Goal: Task Accomplishment & Management: Use online tool/utility

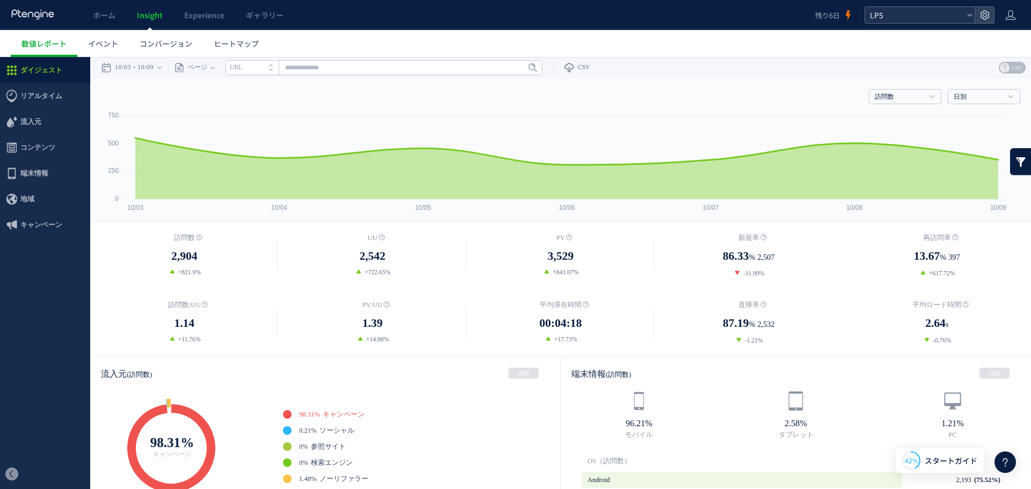
click at [974, 11] on div "LP5" at bounding box center [920, 15] width 110 height 16
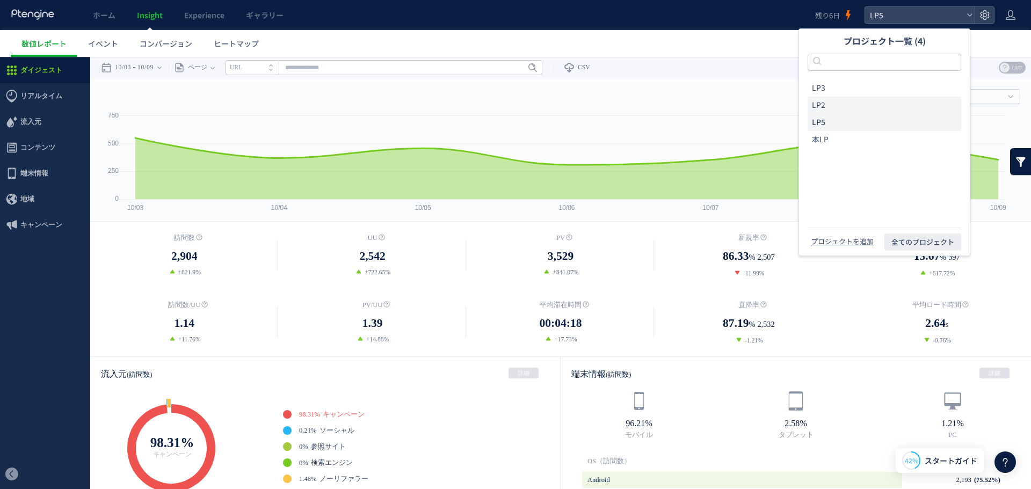
click at [869, 97] on li "LP2" at bounding box center [885, 105] width 154 height 17
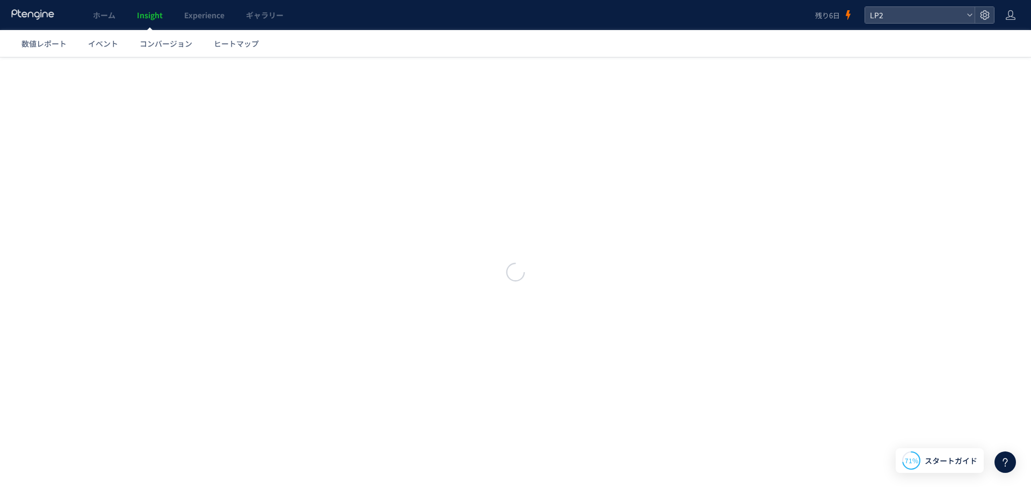
click at [959, 11] on span "LP2" at bounding box center [915, 15] width 96 height 16
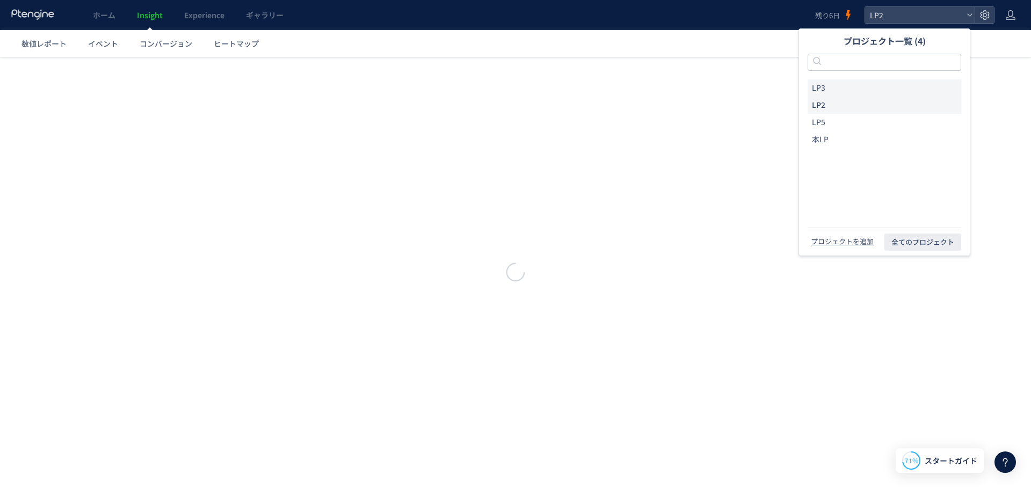
click at [858, 83] on li "LP3" at bounding box center [885, 88] width 154 height 17
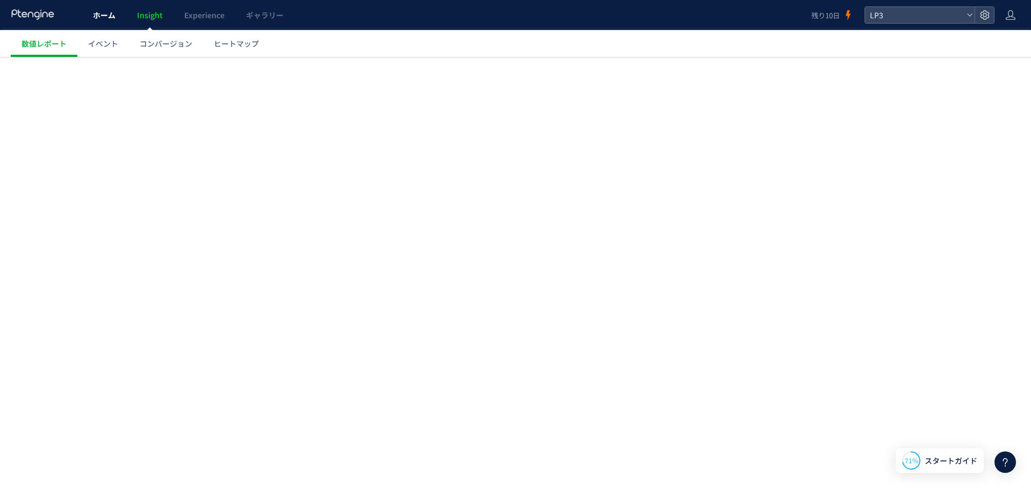
click at [96, 14] on span "ホーム" at bounding box center [104, 15] width 23 height 11
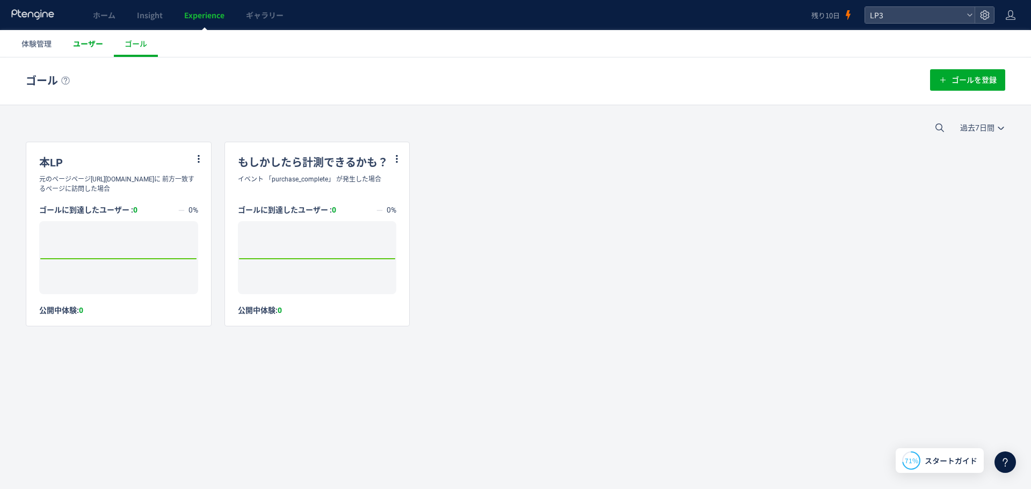
click at [104, 47] on link "ユーザー" at bounding box center [88, 43] width 52 height 27
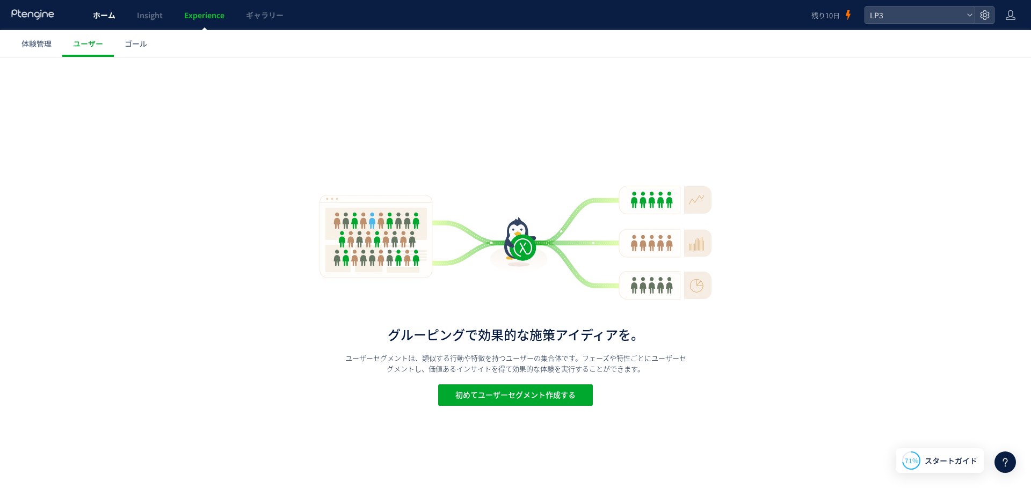
click at [110, 22] on link "ホーム" at bounding box center [104, 15] width 44 height 30
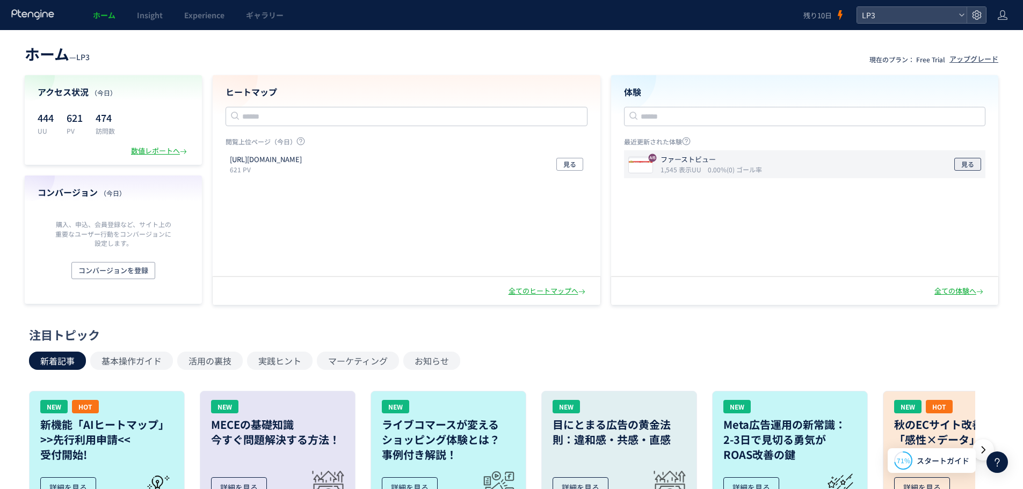
click at [959, 165] on button "見る" at bounding box center [968, 164] width 27 height 13
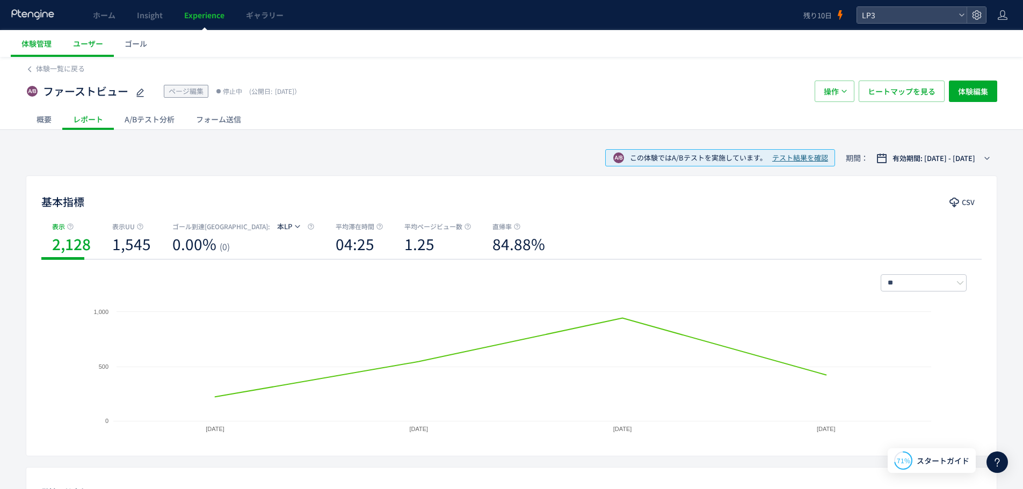
click at [145, 113] on div "A/Bテスト分析" at bounding box center [149, 119] width 71 height 21
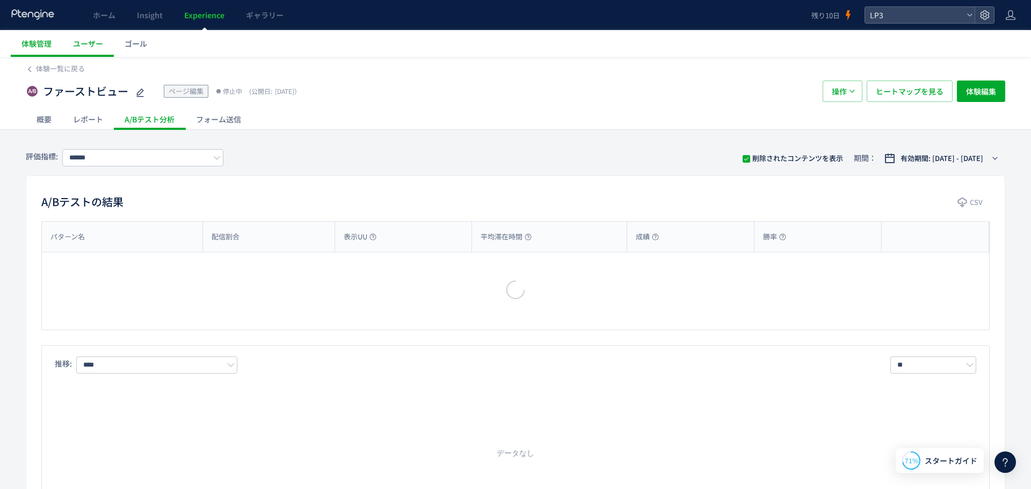
type input "***"
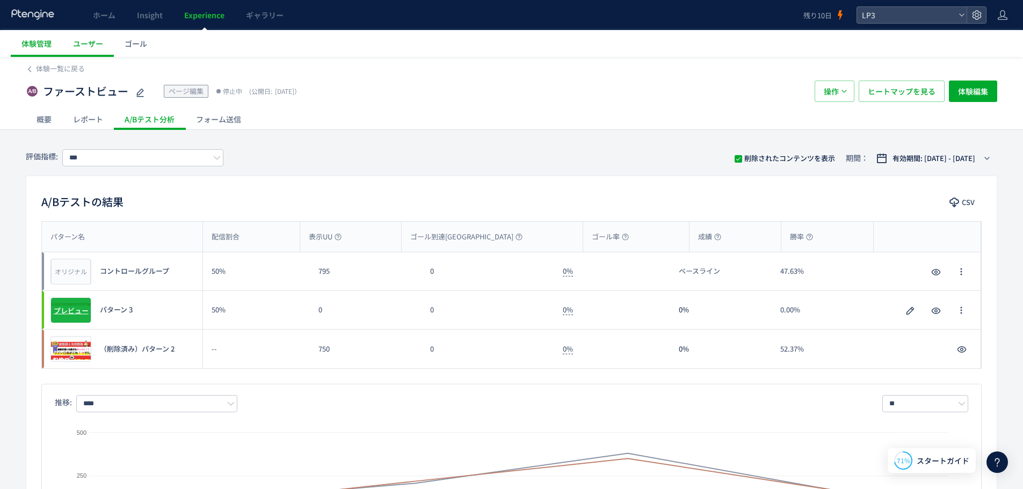
click at [79, 314] on span "プレビュー" at bounding box center [71, 310] width 35 height 10
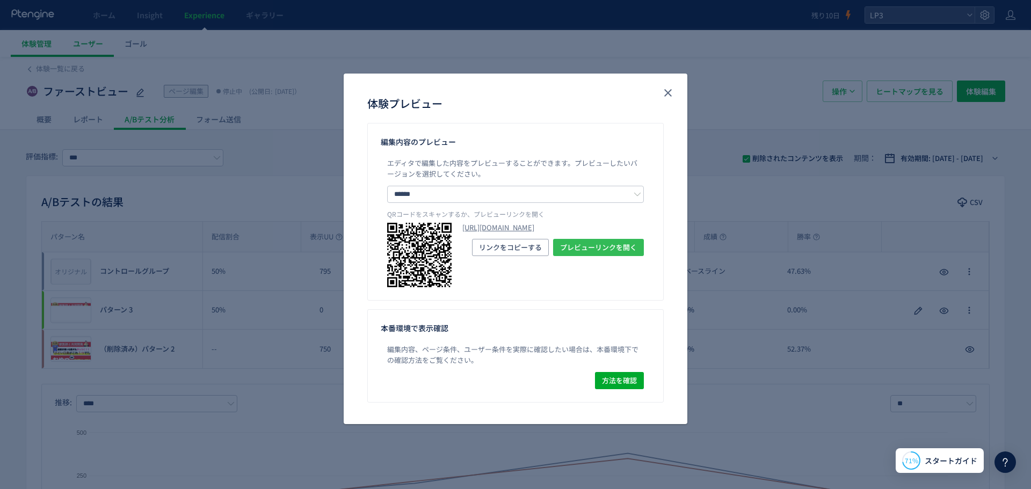
click at [575, 256] on span "プレビューリンクを開く" at bounding box center [598, 247] width 77 height 17
click at [666, 97] on icon "close" at bounding box center [668, 92] width 13 height 13
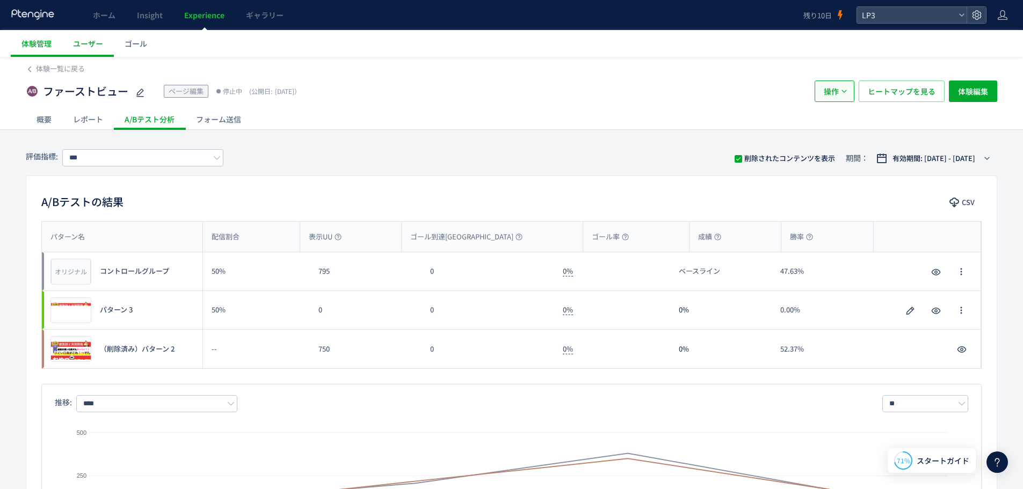
click at [843, 91] on use "button" at bounding box center [844, 91] width 5 height 3
click at [843, 91] on icon "button" at bounding box center [844, 91] width 6 height 6
click at [979, 85] on span "体験編集" at bounding box center [973, 91] width 30 height 21
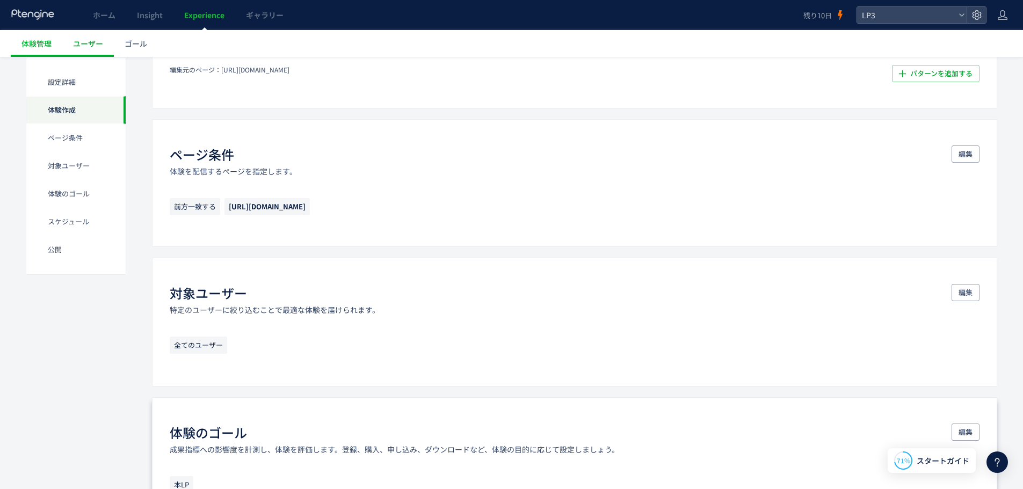
scroll to position [537, 0]
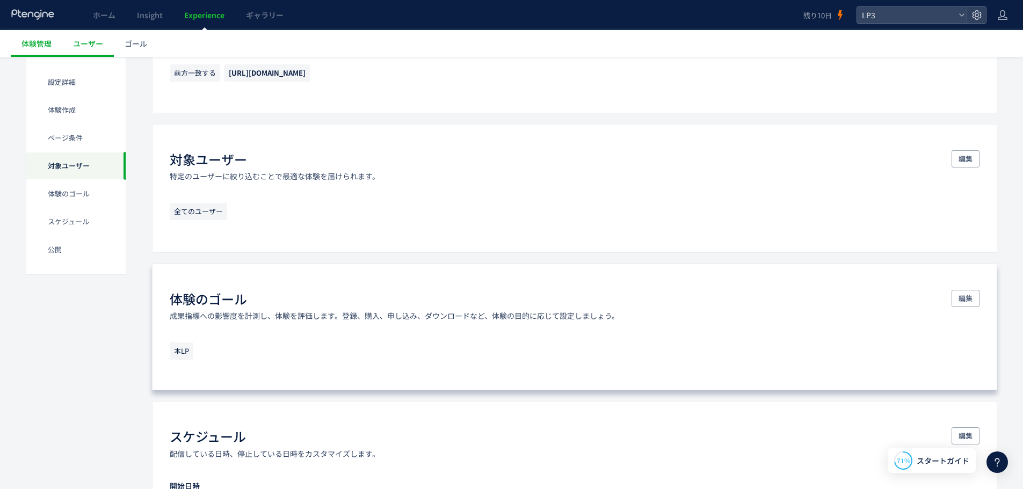
click at [951, 298] on div "体験のゴール 成果指標への影響度を計測し、体験を評価します。登録、購入、申し込み、ダウンロードなど、体験の目的に応じて設定しましょう。 編集" at bounding box center [575, 305] width 810 height 31
click at [959, 299] on span "編集" at bounding box center [966, 298] width 14 height 17
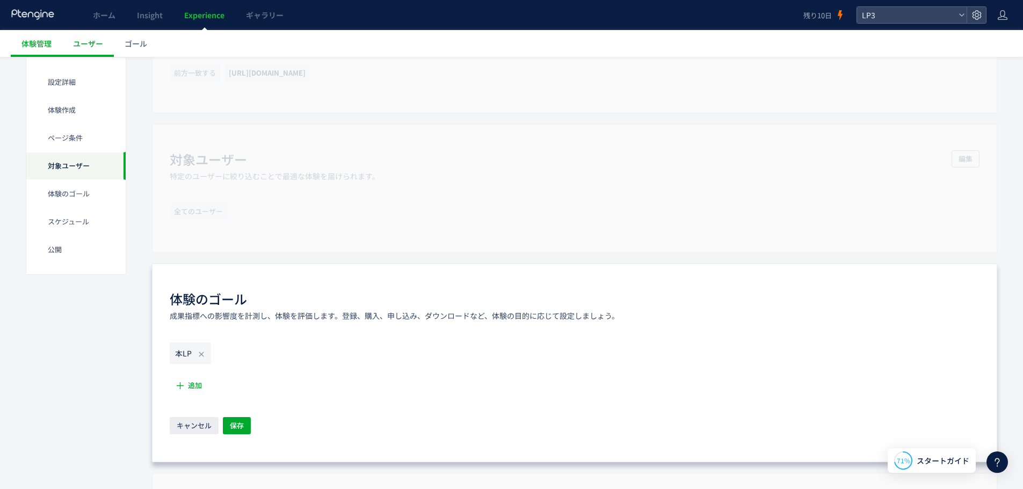
click at [203, 357] on icon at bounding box center [201, 354] width 9 height 9
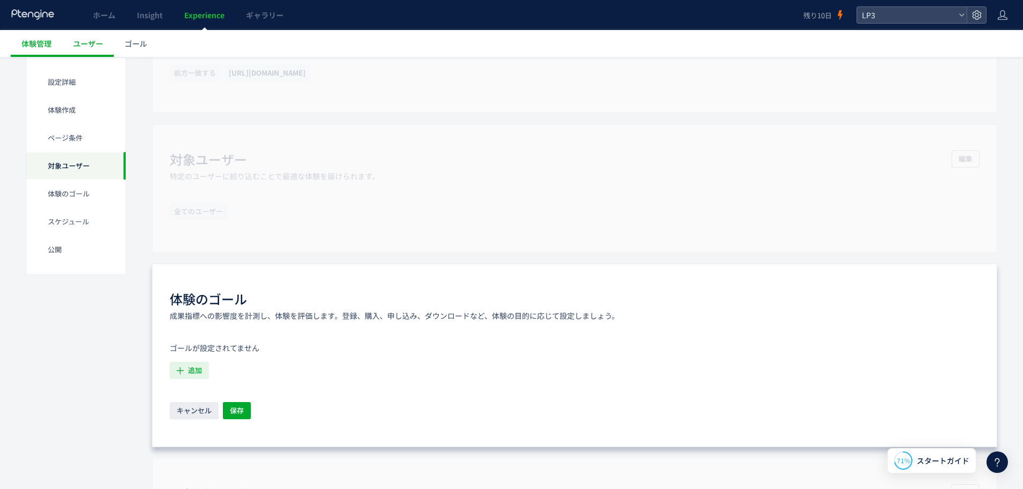
click at [197, 367] on span "追加" at bounding box center [195, 370] width 14 height 17
click at [214, 449] on icon "もしかしたら計測できるかも？" at bounding box center [231, 445] width 105 height 11
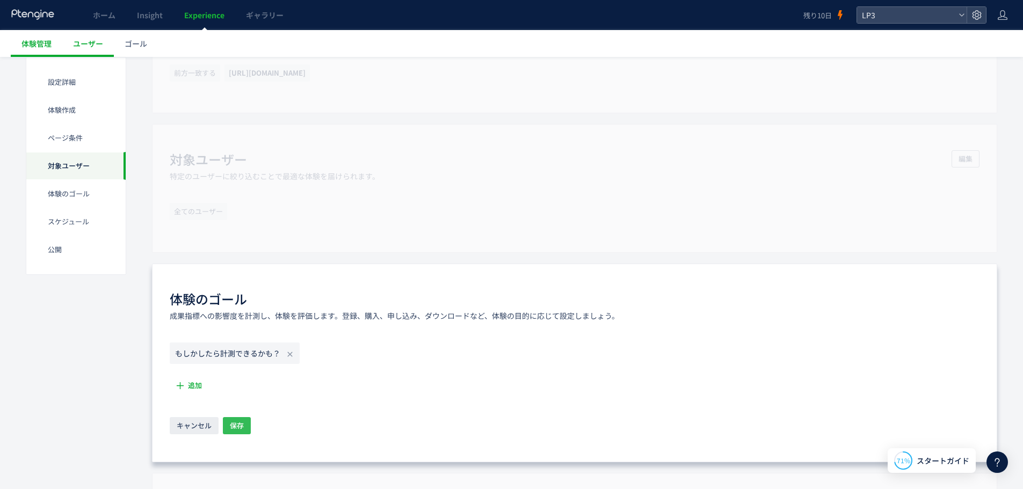
click at [235, 426] on span "保存" at bounding box center [237, 425] width 14 height 17
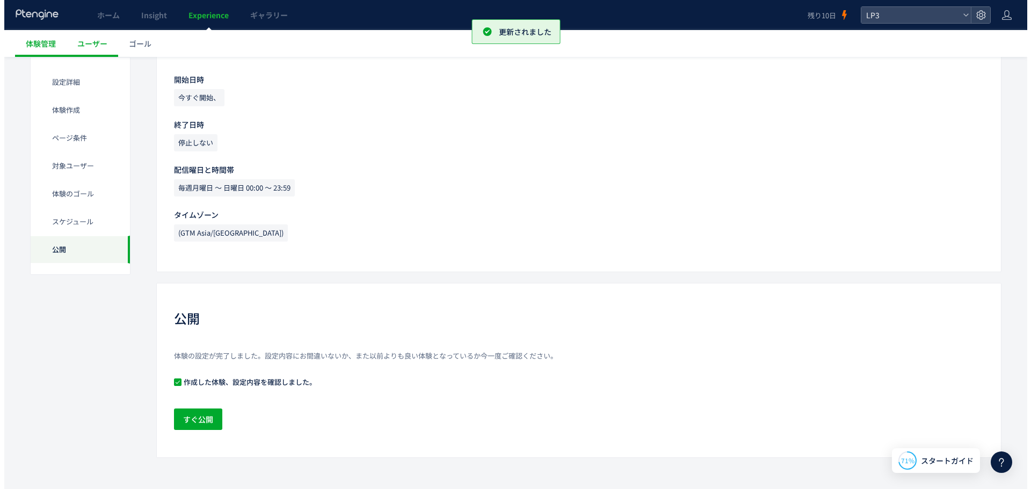
scroll to position [945, 0]
click at [208, 417] on span "すぐ公開" at bounding box center [194, 417] width 30 height 21
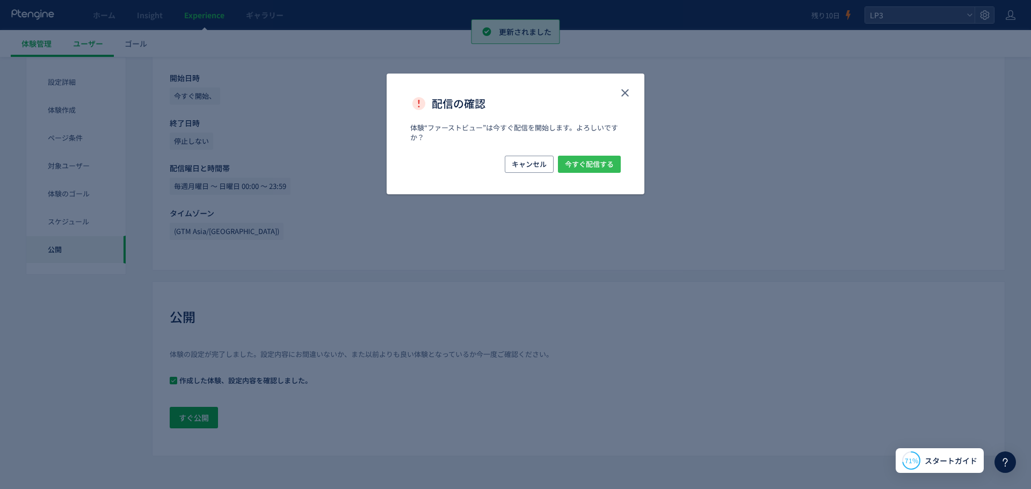
click at [598, 167] on span "今すぐ配信する" at bounding box center [589, 164] width 49 height 17
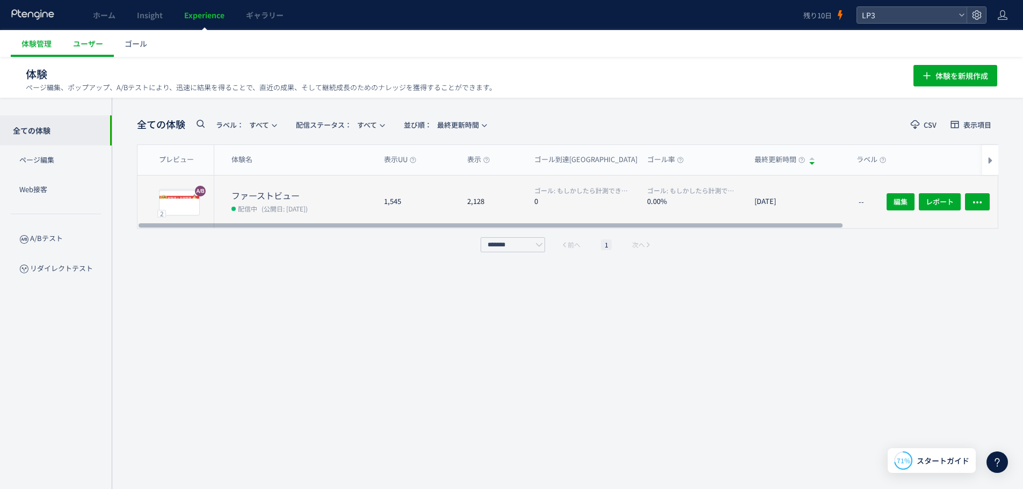
click at [272, 202] on dd "配信中 (公開日: [DATE])" at bounding box center [304, 208] width 144 height 14
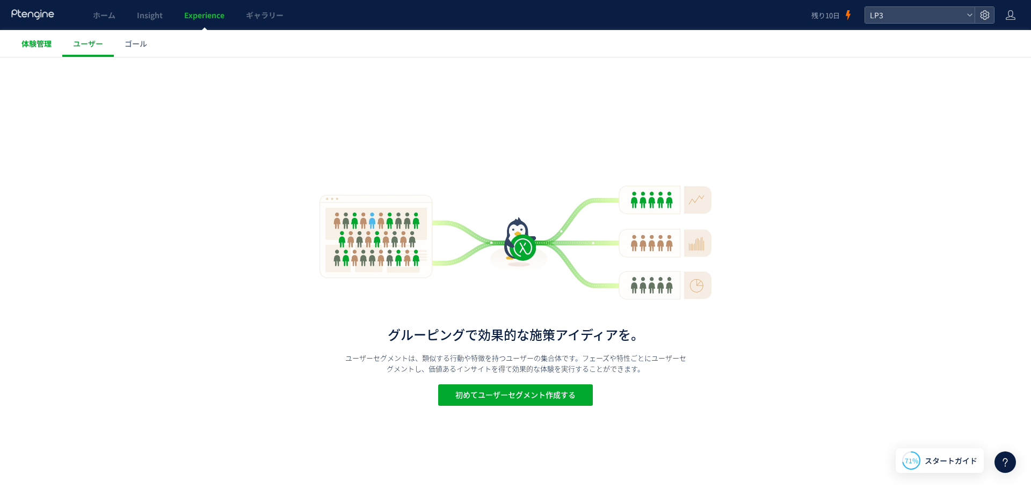
click at [49, 39] on span "体験管理" at bounding box center [36, 43] width 30 height 11
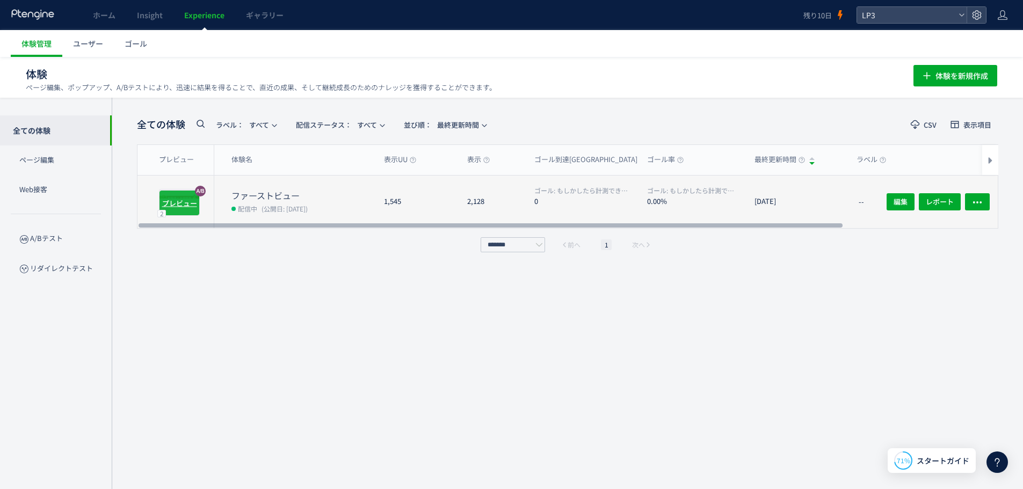
click at [160, 194] on div "プレビュー" at bounding box center [179, 203] width 41 height 26
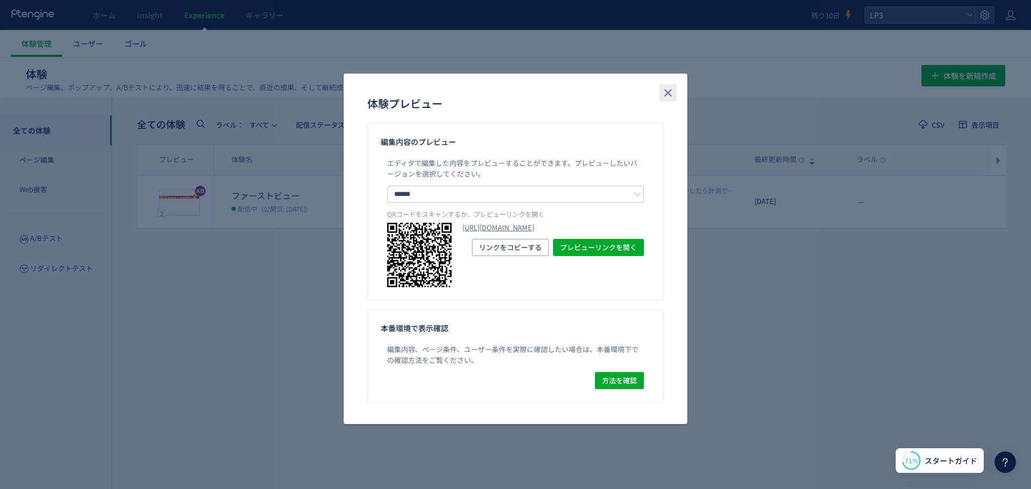
click at [676, 92] on button "close" at bounding box center [668, 92] width 17 height 17
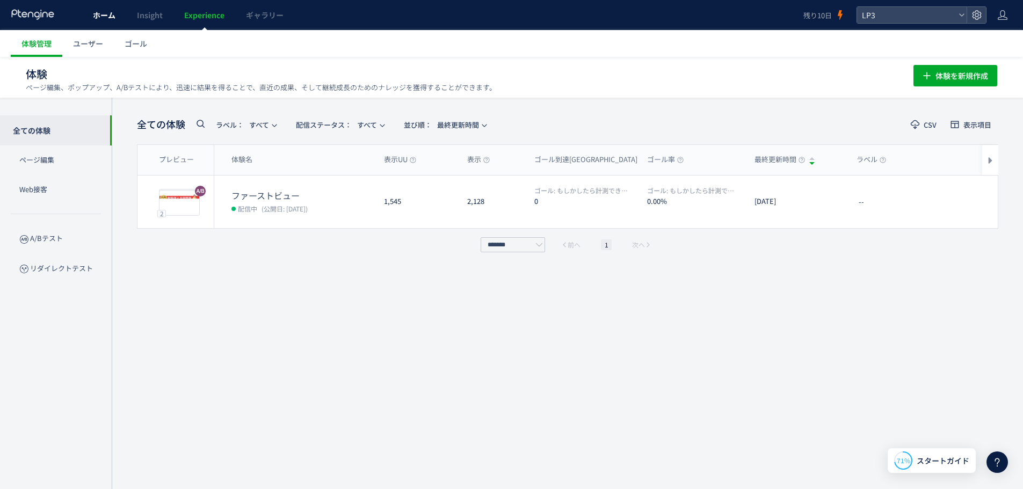
click at [118, 18] on link "ホーム" at bounding box center [104, 15] width 44 height 30
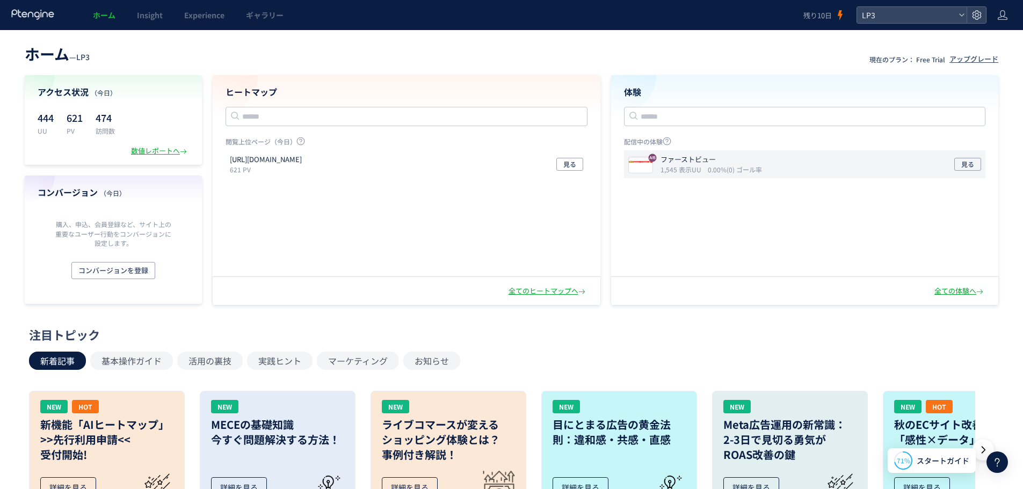
click at [965, 156] on div "ファーストビュー 1,545 表示UU 0.00%(0) ゴール率 見る" at bounding box center [805, 164] width 362 height 28
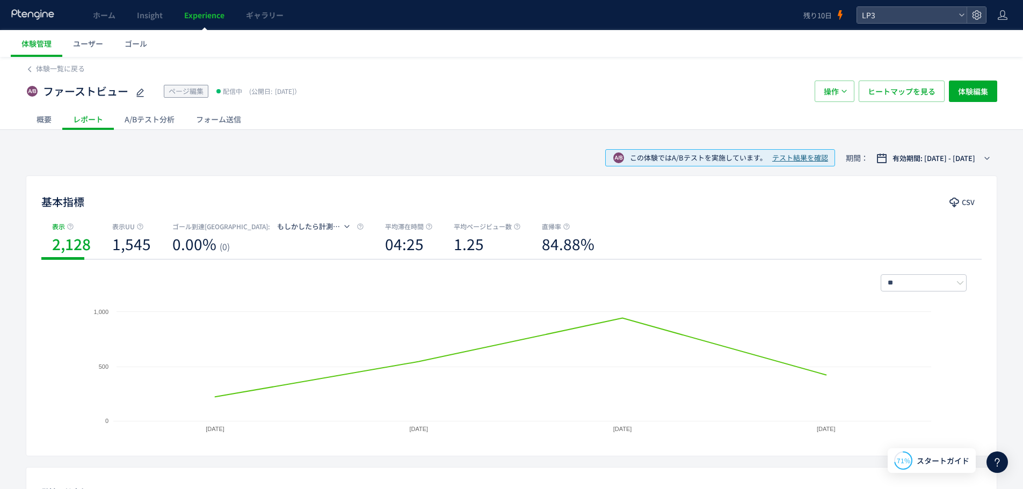
click at [147, 113] on div "A/Bテスト分析" at bounding box center [149, 119] width 71 height 21
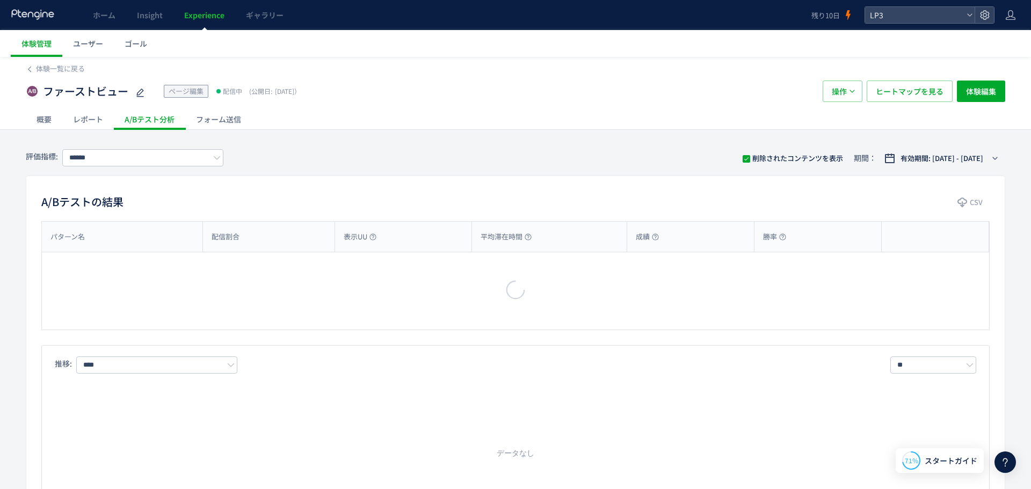
type input "**********"
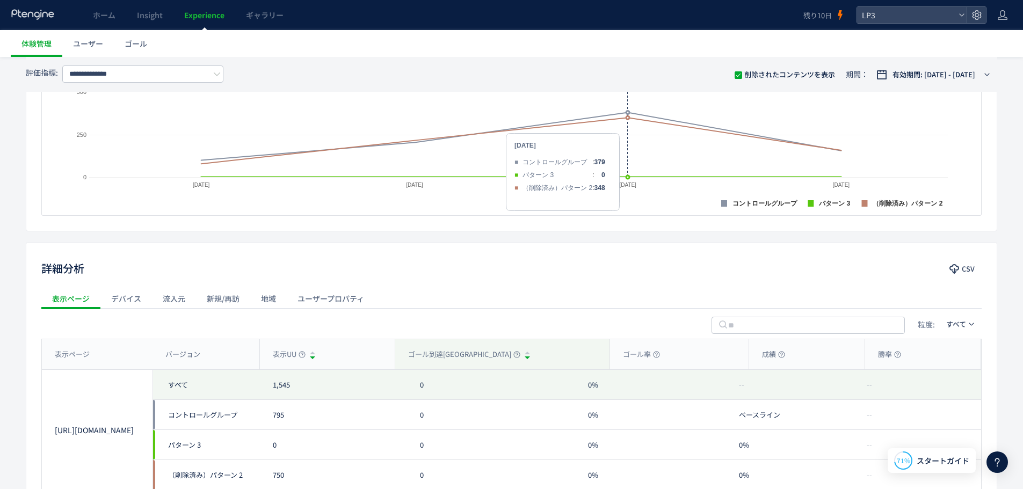
scroll to position [434, 0]
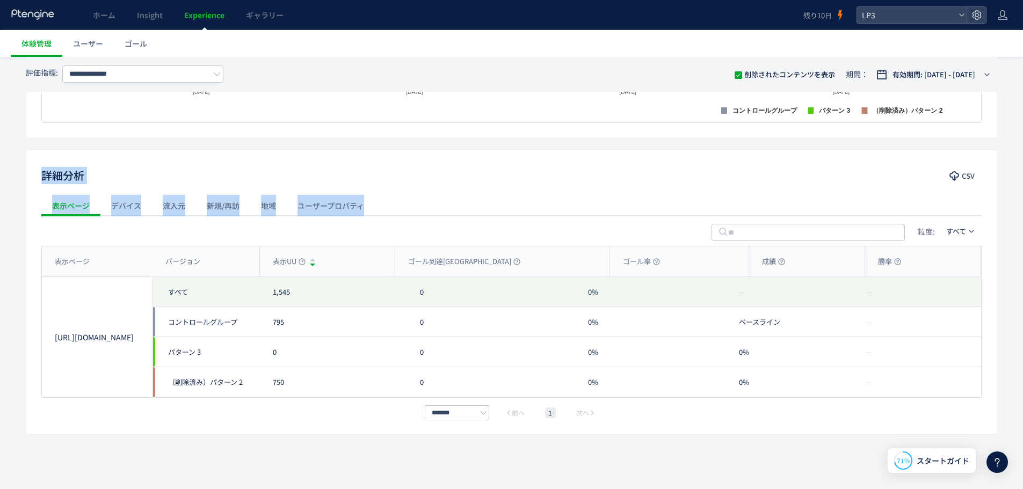
drag, startPoint x: 34, startPoint y: 175, endPoint x: 375, endPoint y: 216, distance: 344.2
click at [375, 216] on div "詳細分析 CSV 表示ページ デバイス 流入元 新規/再訪 地域 ユーザープロパティ 粒度: すべて 表示ページ バージョン 表示UU ゴール到達UU ゴール…" at bounding box center [512, 292] width 972 height 286
click at [412, 177] on div "詳細分析 CSV" at bounding box center [511, 176] width 971 height 19
drag, startPoint x: 32, startPoint y: 183, endPoint x: 371, endPoint y: 219, distance: 340.8
click at [371, 219] on div "詳細分析 CSV 表示ページ デバイス 流入元 新規/再訪 地域 ユーザープロパティ 粒度: すべて 表示ページ バージョン 表示UU ゴール到達UU ゴール…" at bounding box center [512, 292] width 972 height 286
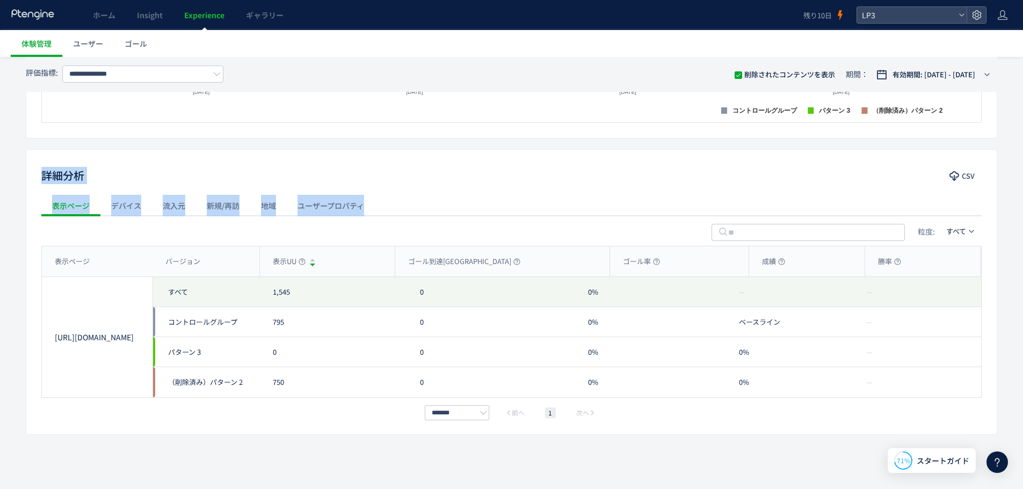
click at [174, 181] on div "詳細分析 CSV" at bounding box center [511, 176] width 971 height 19
drag, startPoint x: 225, startPoint y: 164, endPoint x: 408, endPoint y: 223, distance: 192.5
click at [408, 223] on div "**********" at bounding box center [511, 98] width 1023 height 782
click at [405, 168] on div "詳細分析 CSV" at bounding box center [511, 176] width 971 height 19
